Goal: Find specific page/section: Find specific page/section

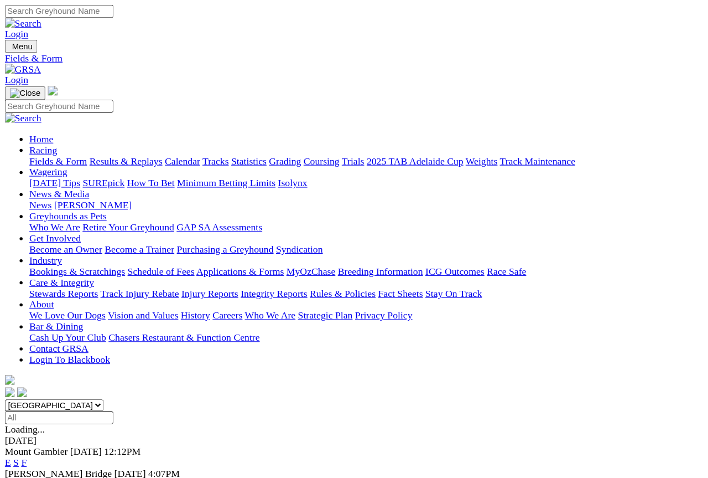
scroll to position [5, 0]
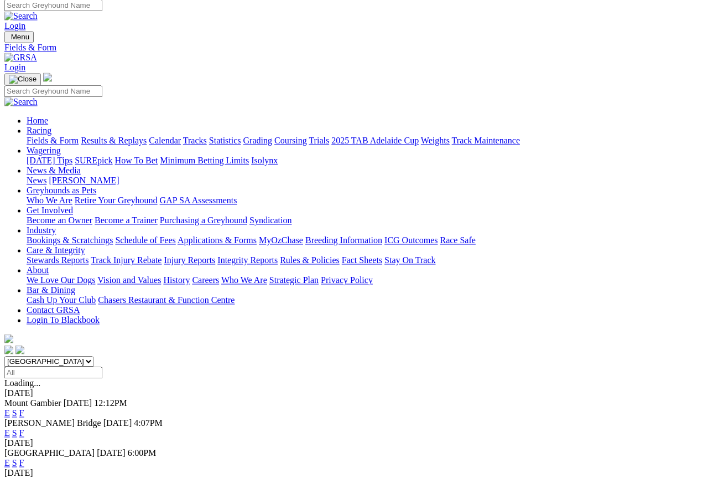
click at [493, 431] on div "E S F" at bounding box center [354, 463] width 700 height 10
click at [24, 431] on link "F" at bounding box center [21, 462] width 5 height 9
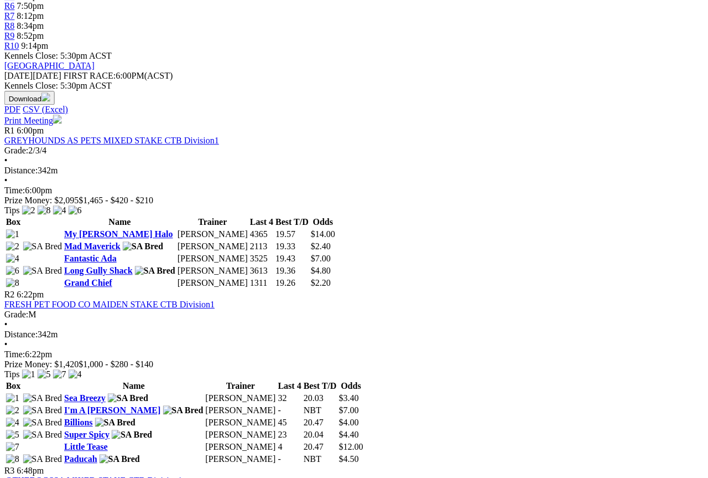
scroll to position [441, 23]
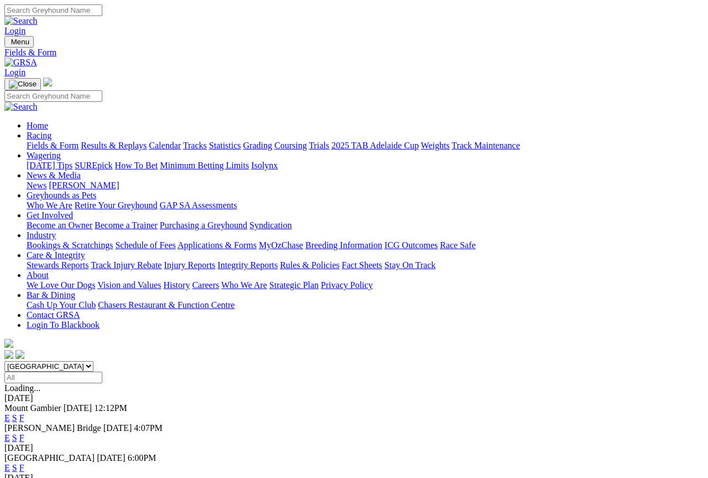
scroll to position [38, 0]
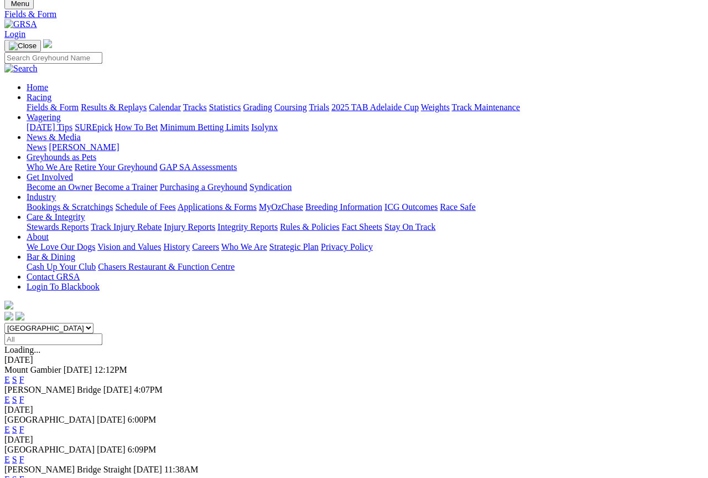
click at [24, 425] on link "F" at bounding box center [21, 429] width 5 height 9
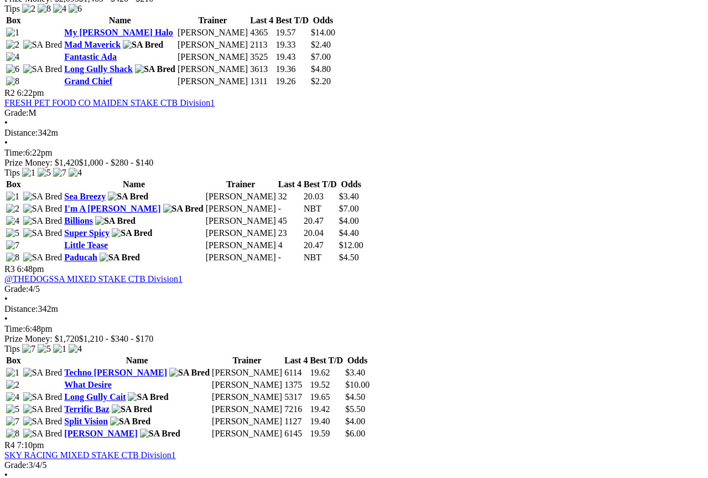
scroll to position [644, 0]
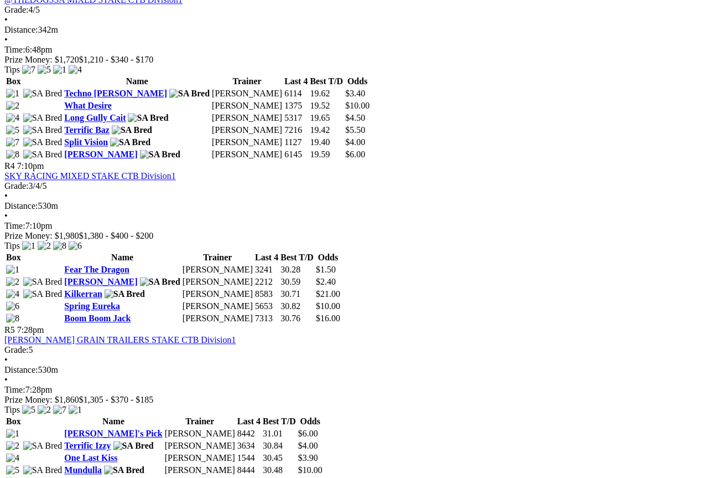
scroll to position [909, 0]
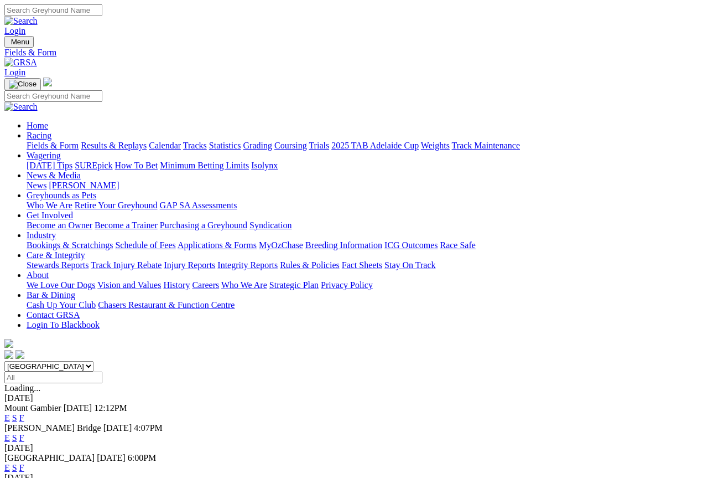
scroll to position [71, 0]
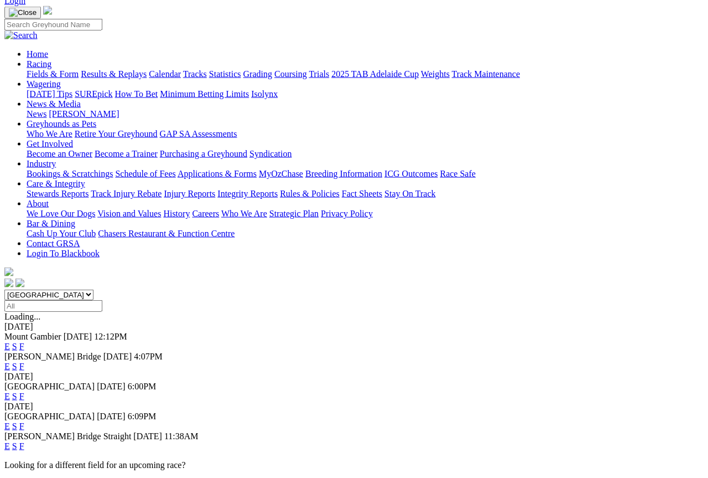
click at [477, 411] on div "[GEOGRAPHIC_DATA] [DATE] 6:09PM E S F" at bounding box center [354, 421] width 700 height 20
click at [24, 422] on link "F" at bounding box center [21, 426] width 5 height 9
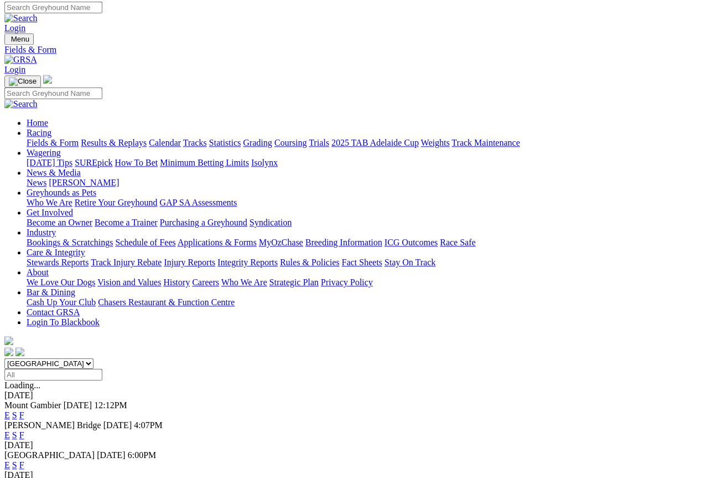
scroll to position [2, 0]
